Goal: Check status: Check status

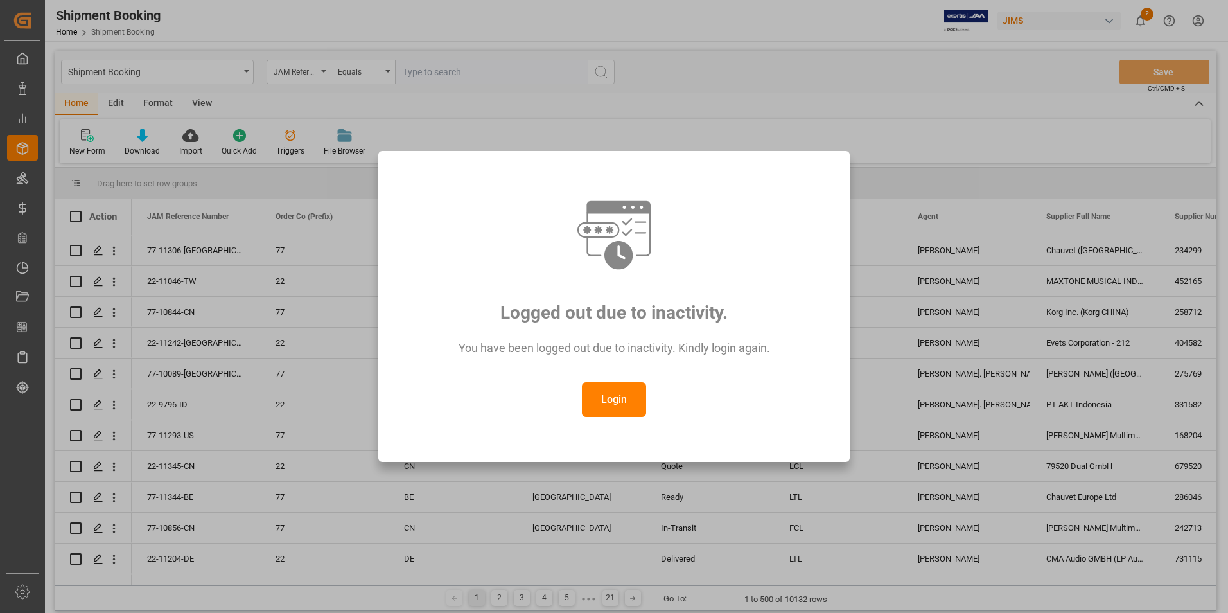
click at [606, 403] on button "Login" at bounding box center [614, 399] width 64 height 35
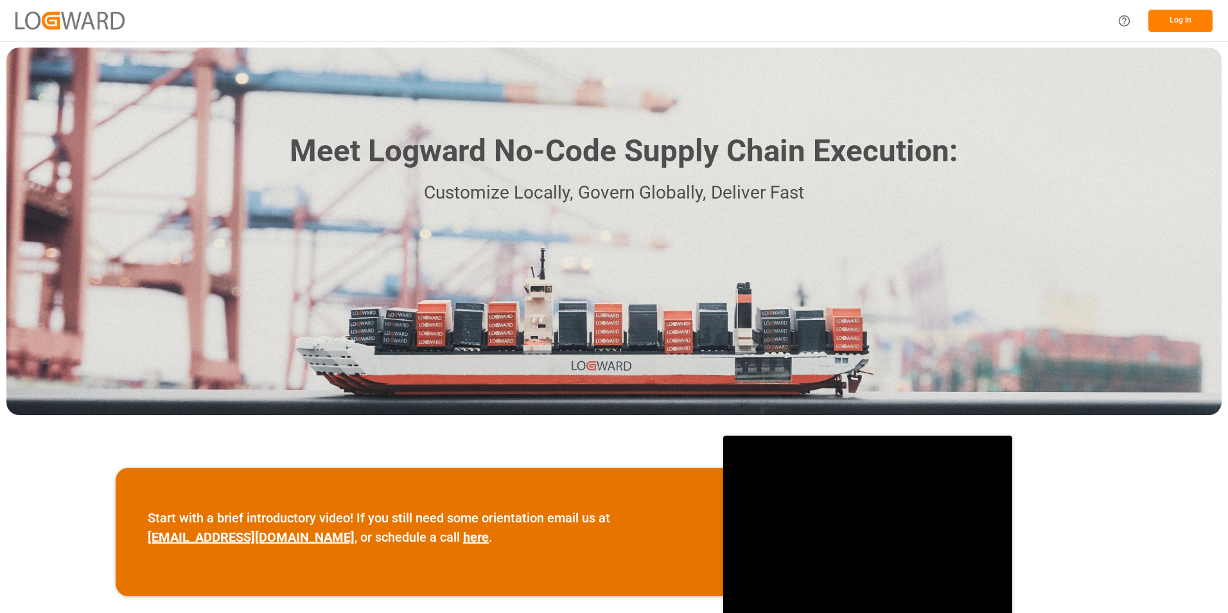
click at [1180, 17] on button "Log In" at bounding box center [1180, 21] width 64 height 22
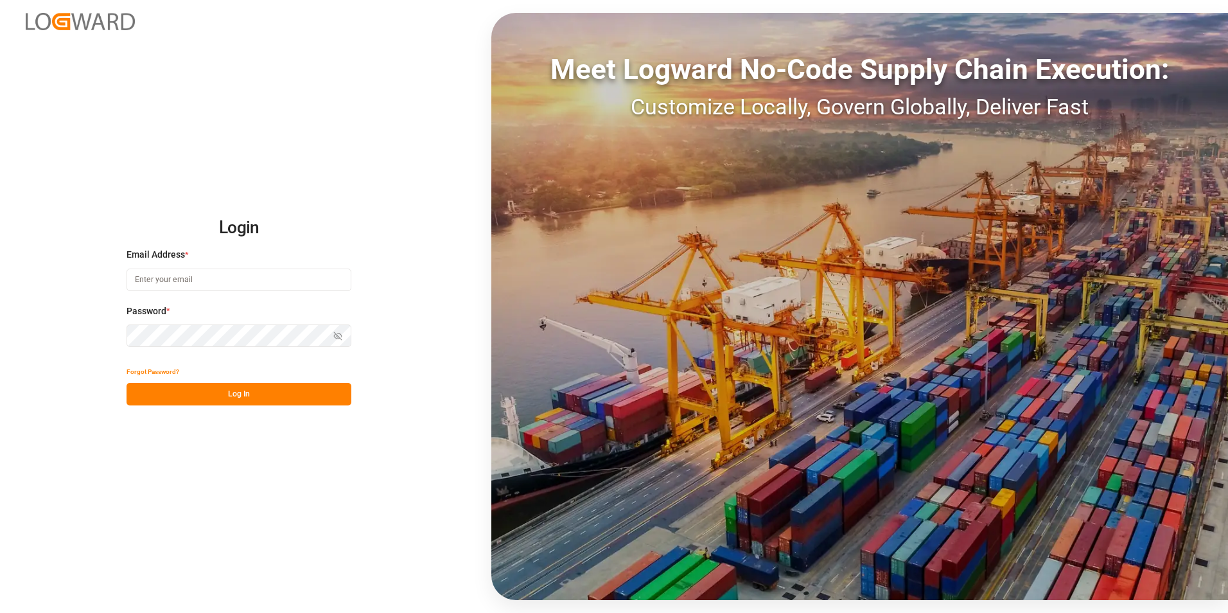
type input "[PERSON_NAME][EMAIL_ADDRESS][PERSON_NAME][DOMAIN_NAME]"
click at [268, 394] on button "Log In" at bounding box center [239, 394] width 225 height 22
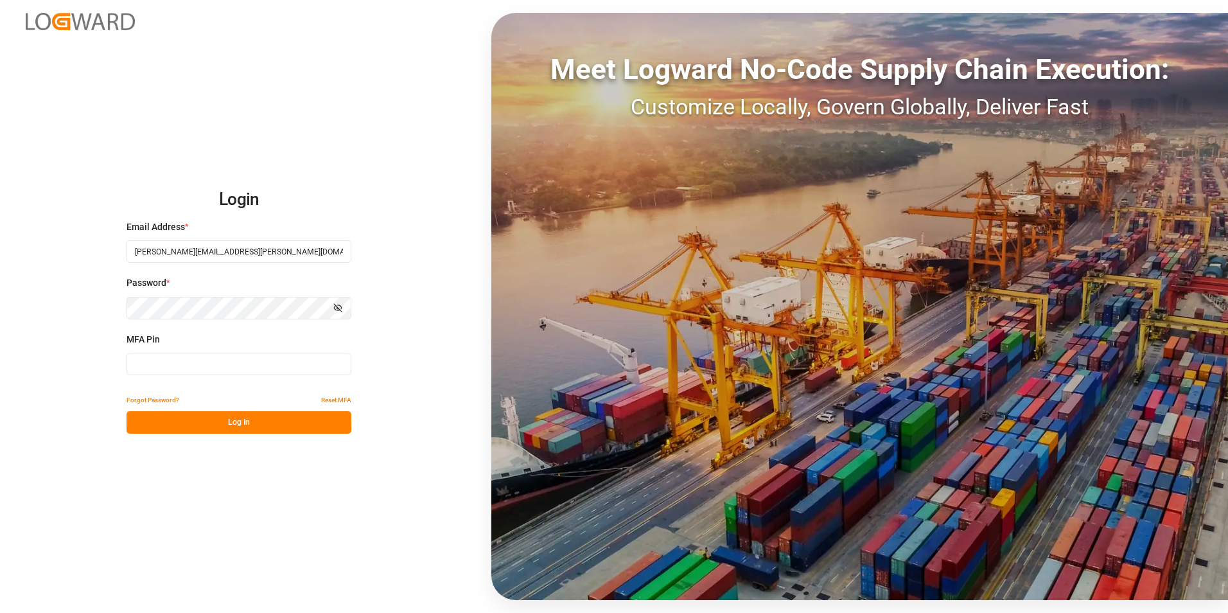
click at [223, 353] on input at bounding box center [239, 364] width 225 height 22
click at [218, 358] on input "2722701" at bounding box center [239, 364] width 225 height 22
type input "272271"
click at [222, 421] on button "Log In" at bounding box center [239, 422] width 225 height 22
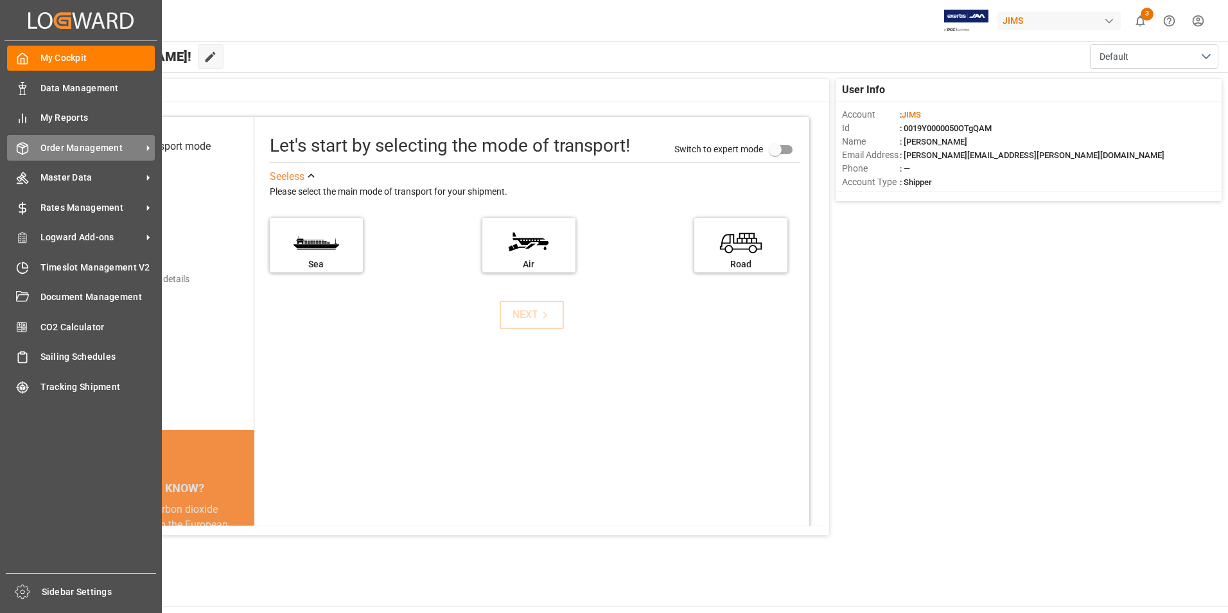
click at [109, 146] on span "Order Management" at bounding box center [90, 147] width 101 height 13
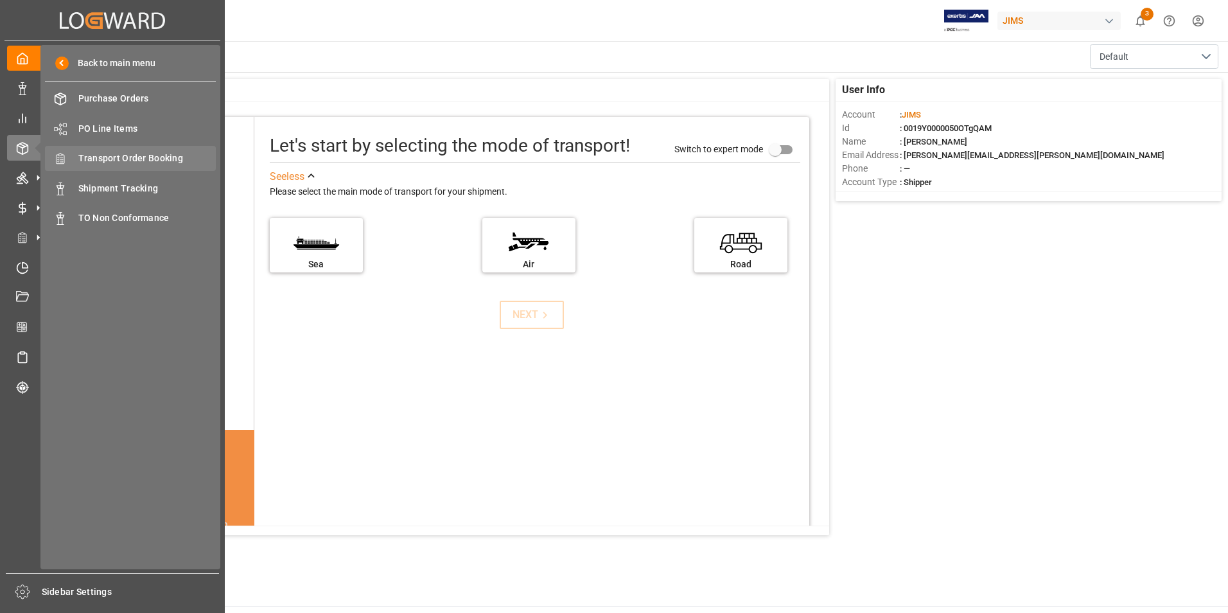
click at [171, 158] on span "Transport Order Booking" at bounding box center [147, 158] width 138 height 13
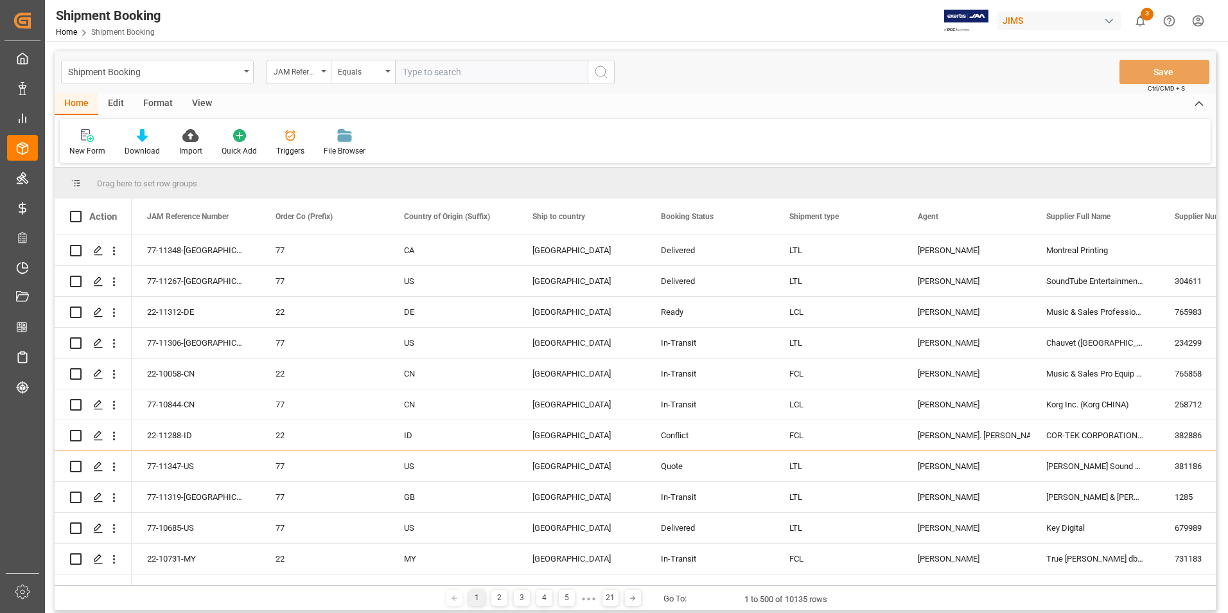
click at [464, 69] on input "text" at bounding box center [491, 72] width 193 height 24
paste input "22-10381-GB"
type input "22-10381-GB"
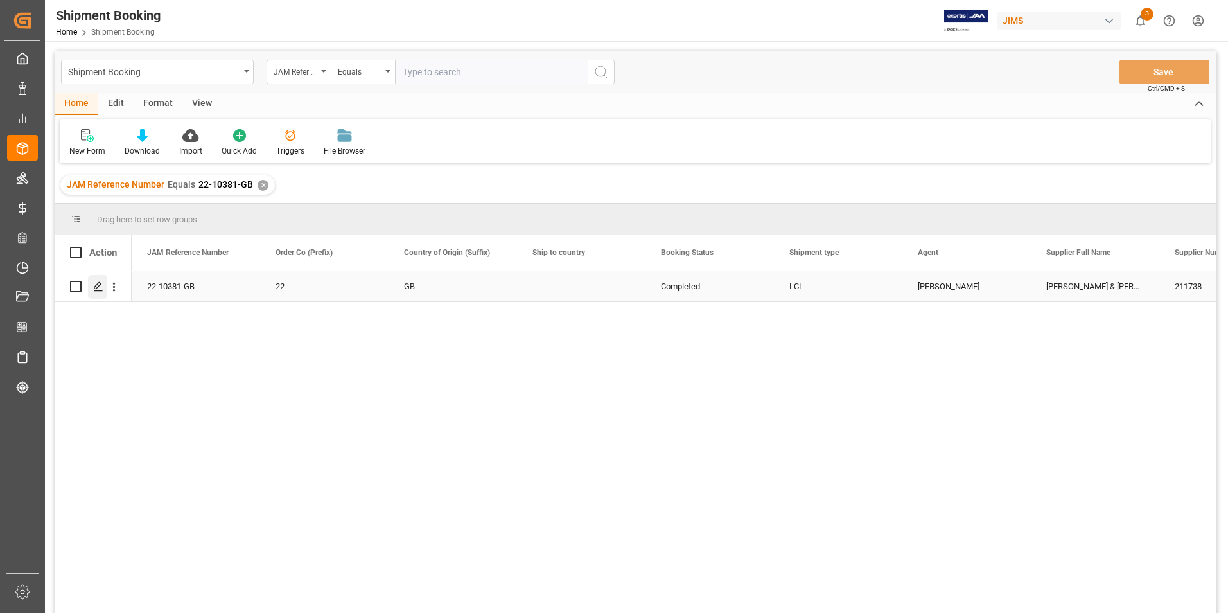
click at [96, 283] on icon "Press SPACE to select this row." at bounding box center [98, 286] width 10 height 10
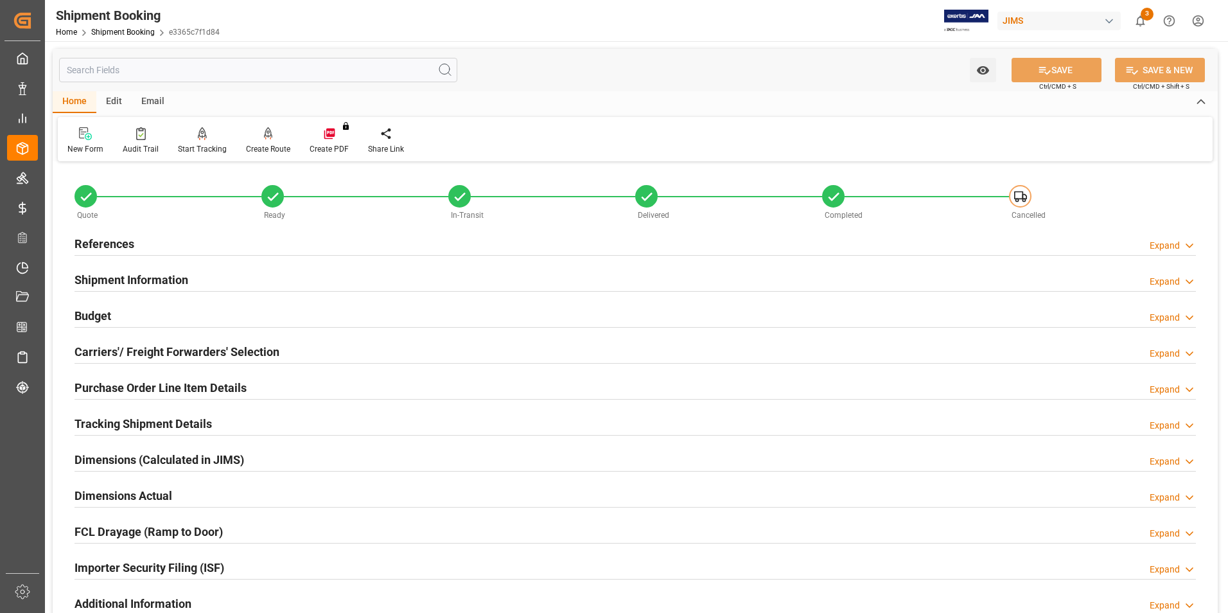
click at [120, 389] on h2 "Purchase Order Line Item Details" at bounding box center [160, 387] width 172 height 17
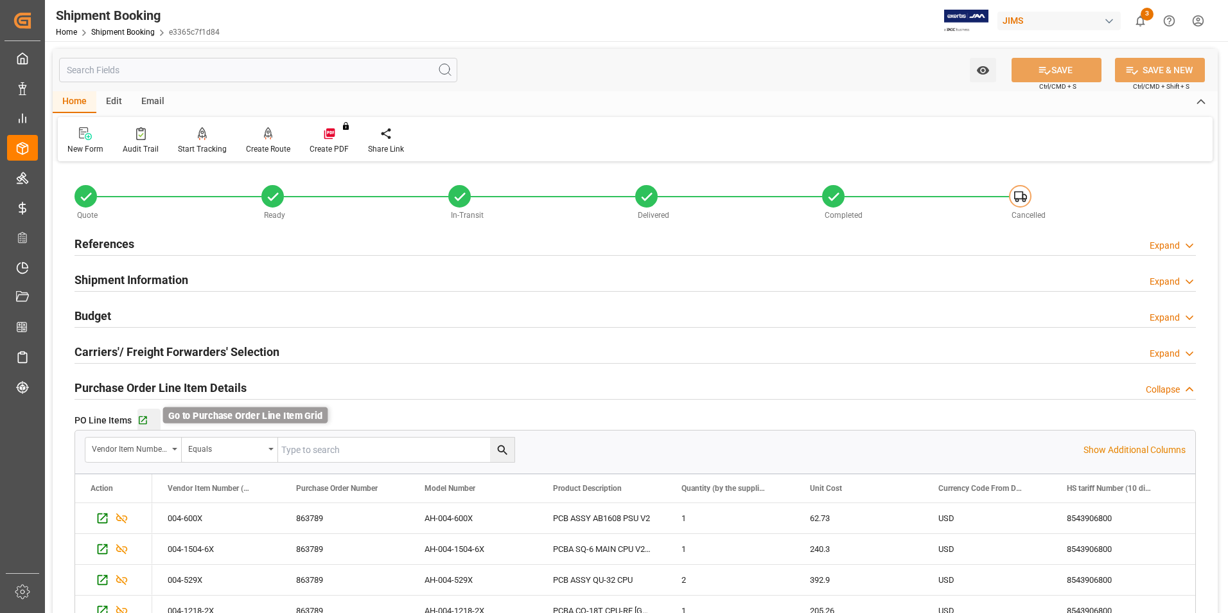
click at [143, 421] on icon "button" at bounding box center [142, 420] width 11 height 11
